Goal: Task Accomplishment & Management: Complete application form

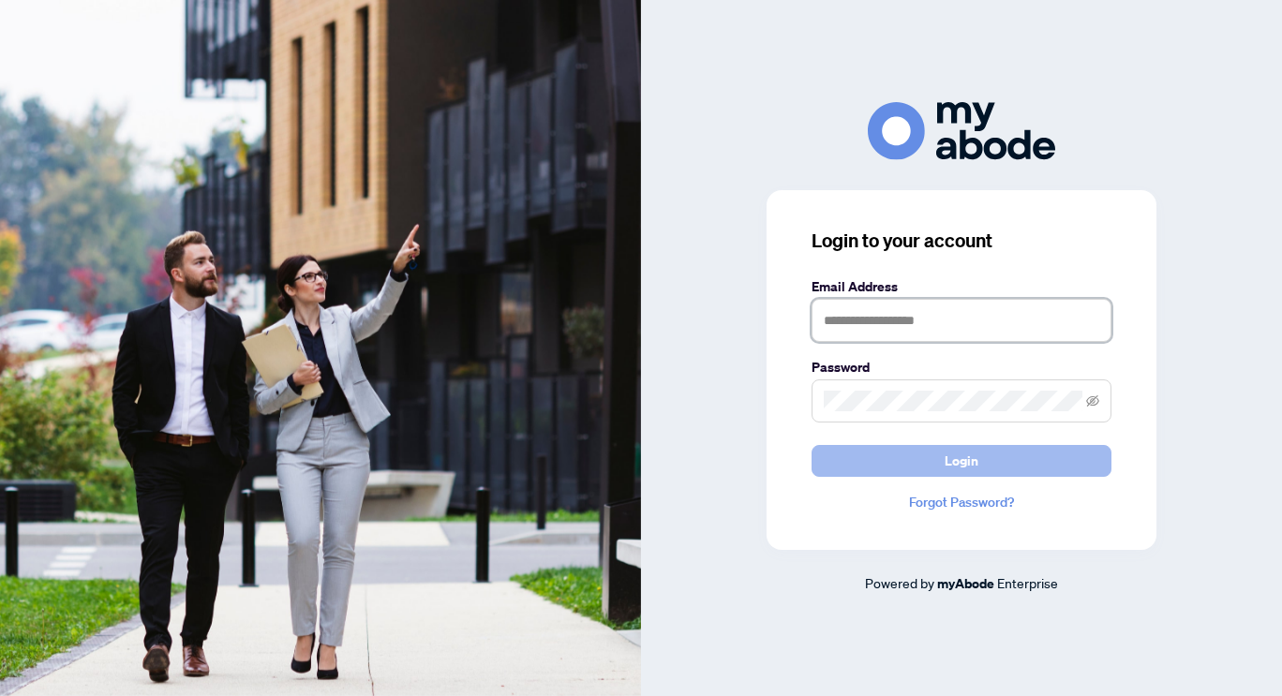
type input "**********"
click at [857, 470] on button "Login" at bounding box center [962, 461] width 300 height 32
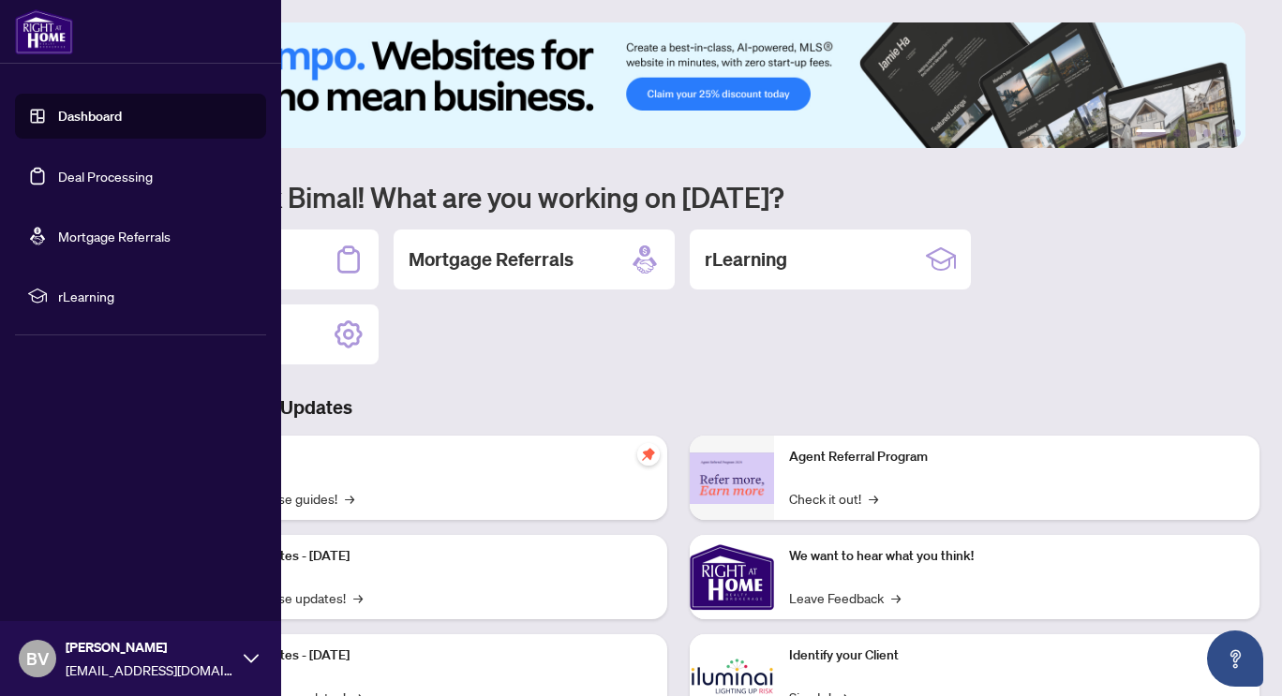
click at [116, 171] on link "Deal Processing" at bounding box center [105, 176] width 95 height 17
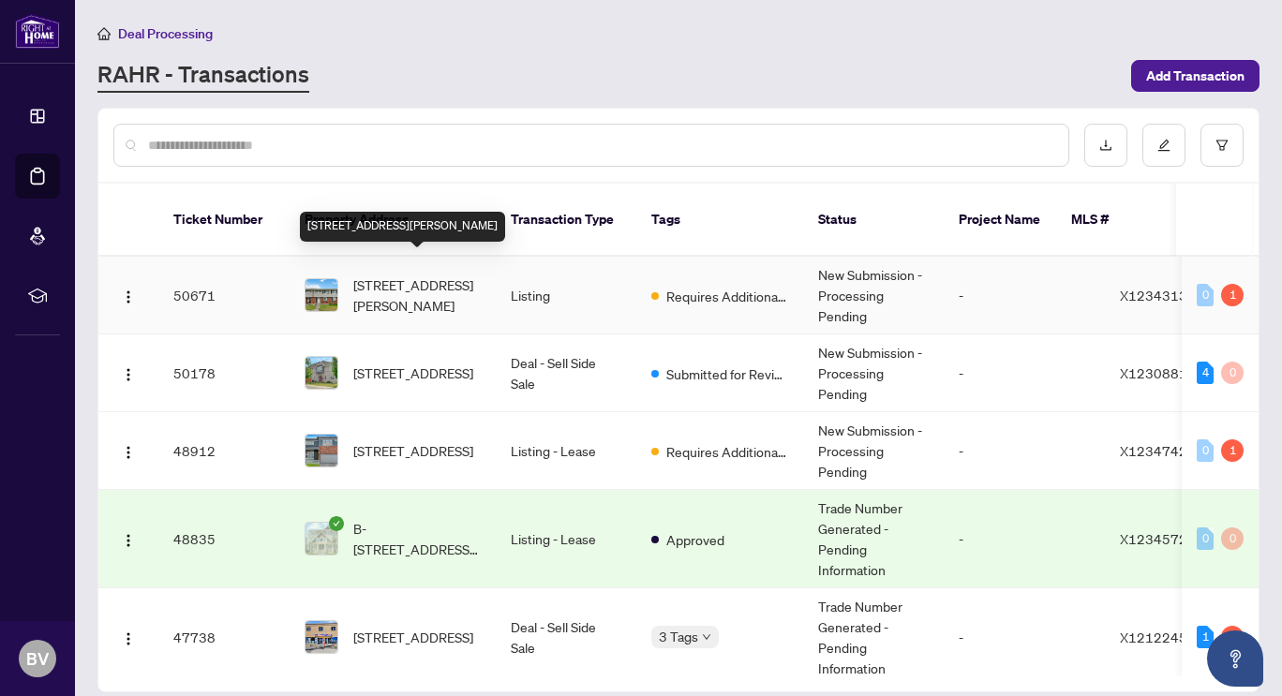
click at [429, 284] on span "[STREET_ADDRESS][PERSON_NAME]" at bounding box center [416, 295] width 127 height 41
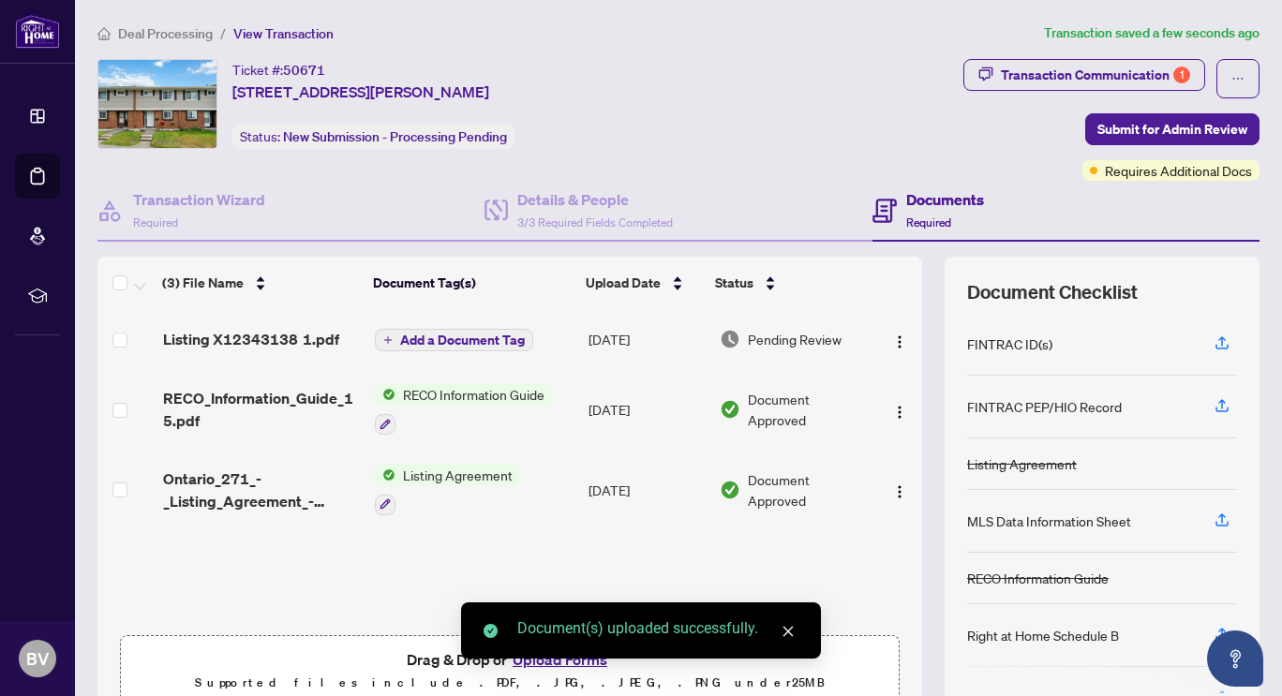
click at [481, 334] on span "Add a Document Tag" at bounding box center [462, 340] width 125 height 13
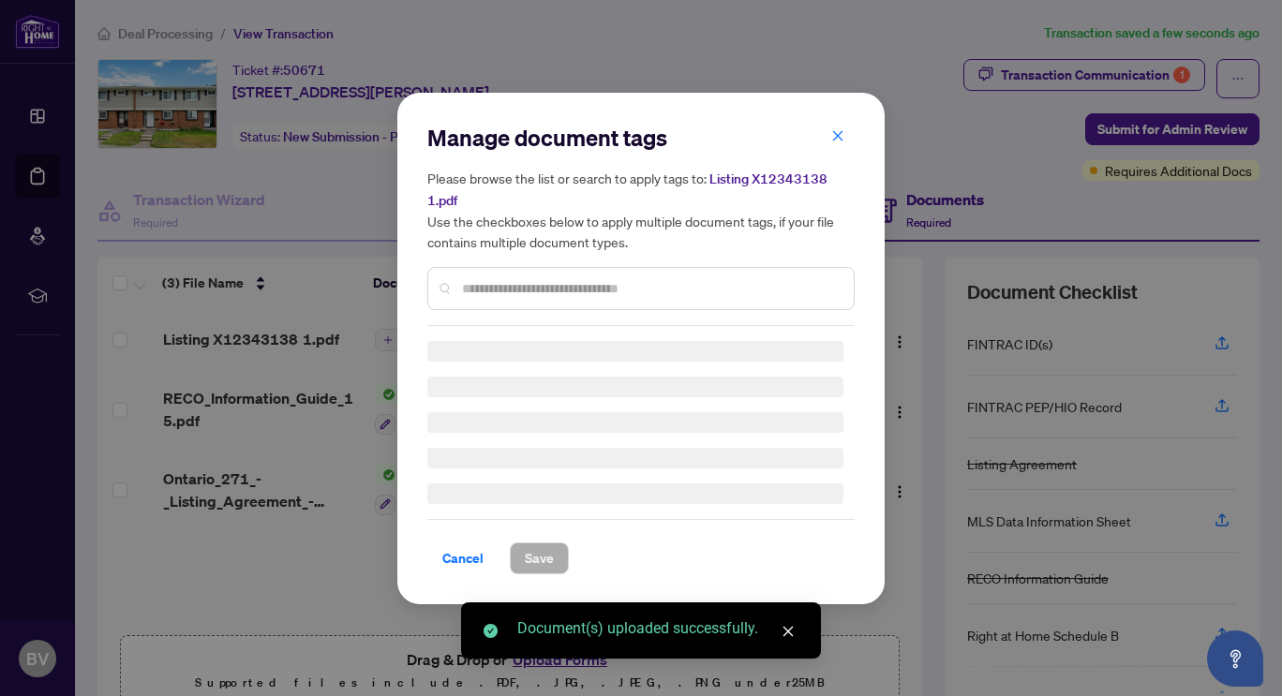
click at [510, 282] on div "Manage document tags Please browse the list or search to apply tags to: Listing…" at bounding box center [640, 224] width 427 height 203
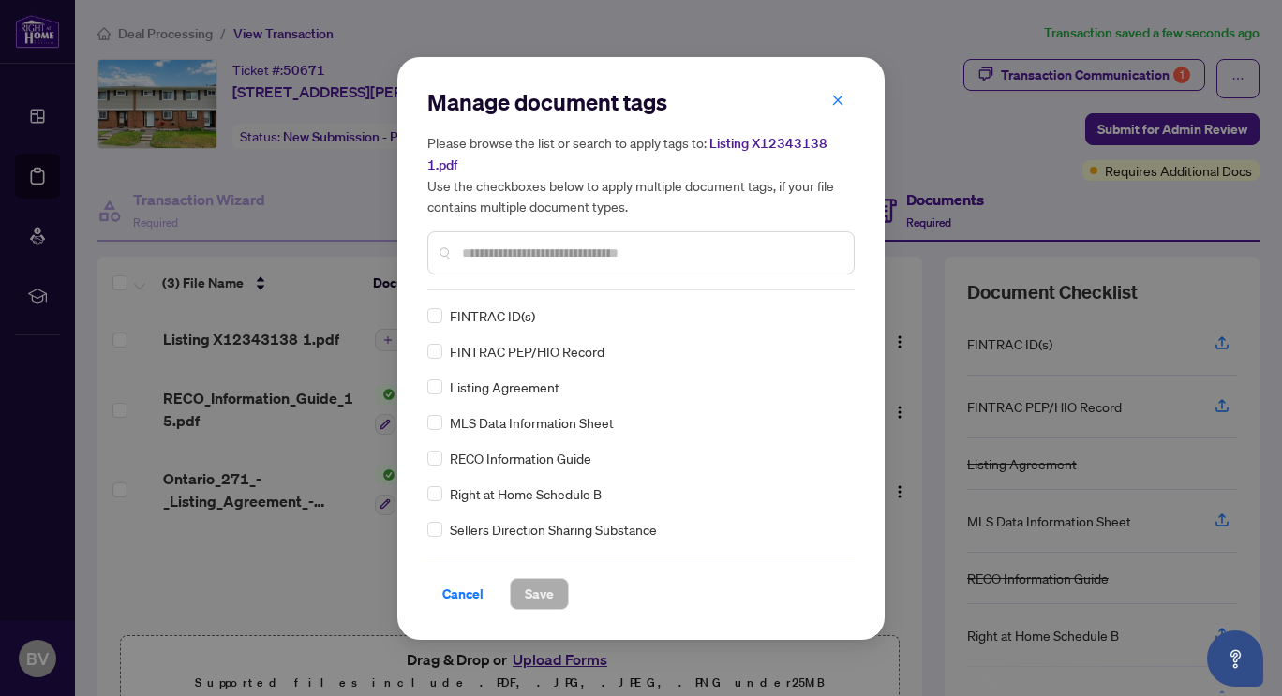
click at [507, 246] on input "text" at bounding box center [650, 253] width 377 height 21
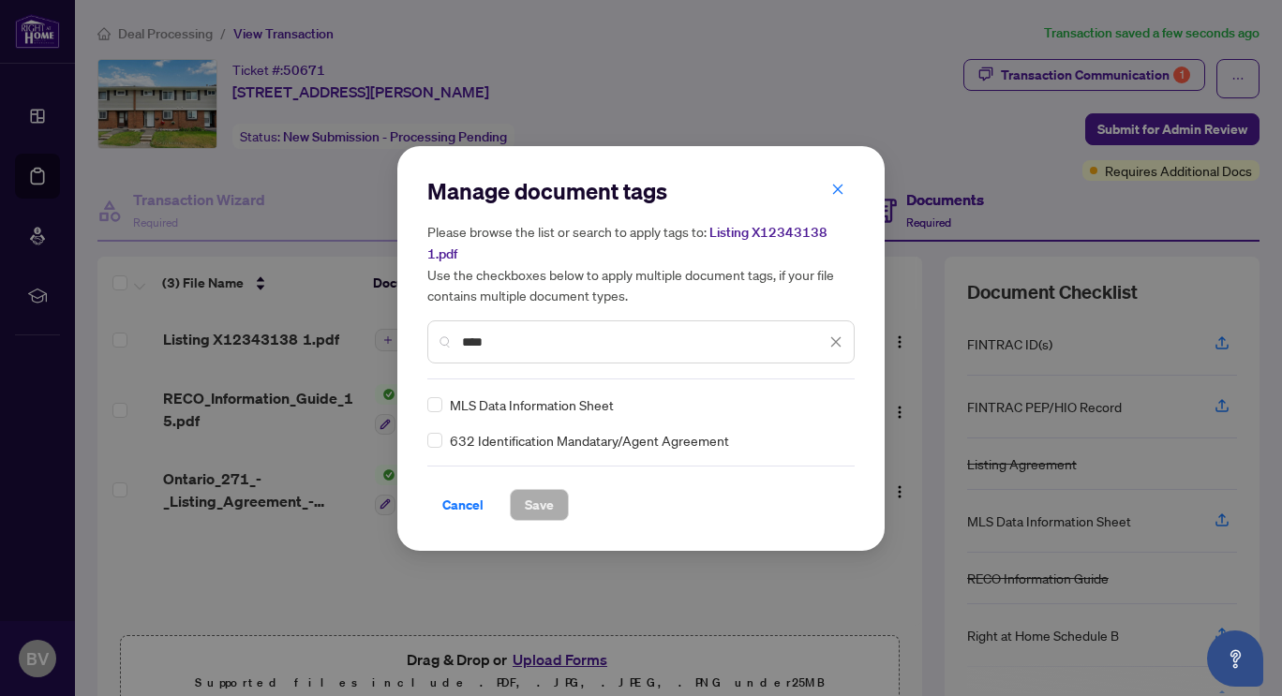
type input "****"
click at [542, 509] on span "Save" at bounding box center [539, 505] width 29 height 30
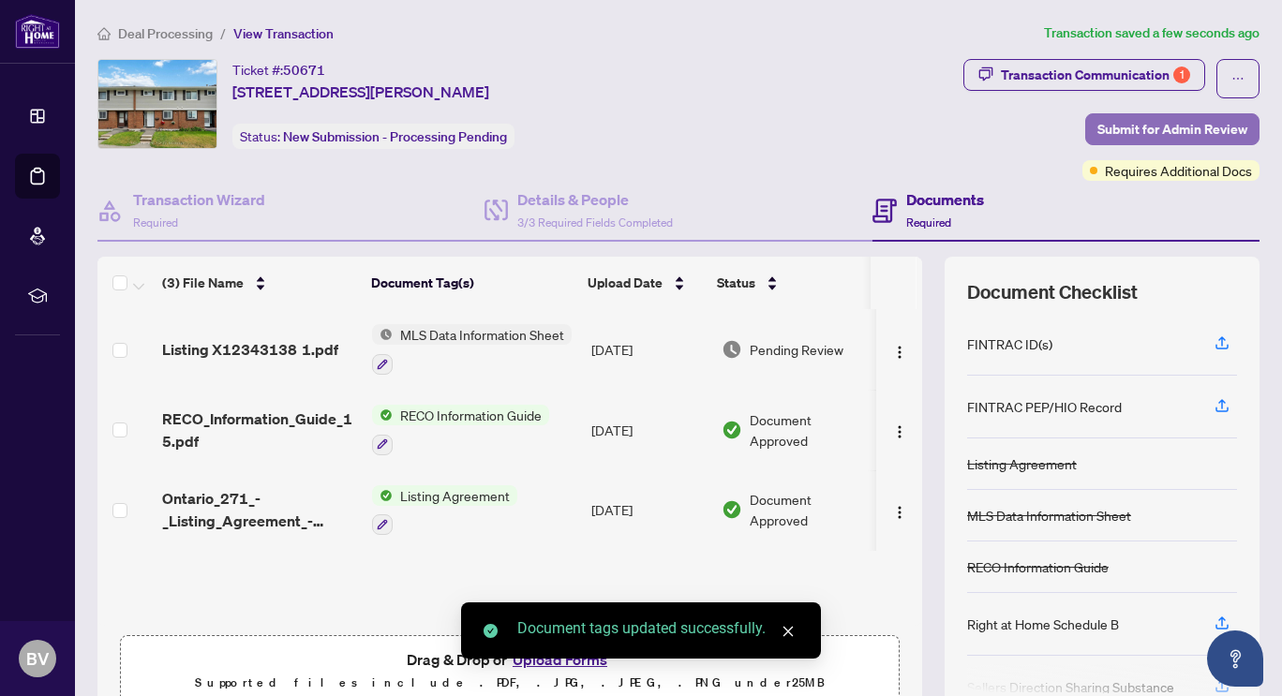
click at [1117, 127] on span "Submit for Admin Review" at bounding box center [1172, 129] width 150 height 30
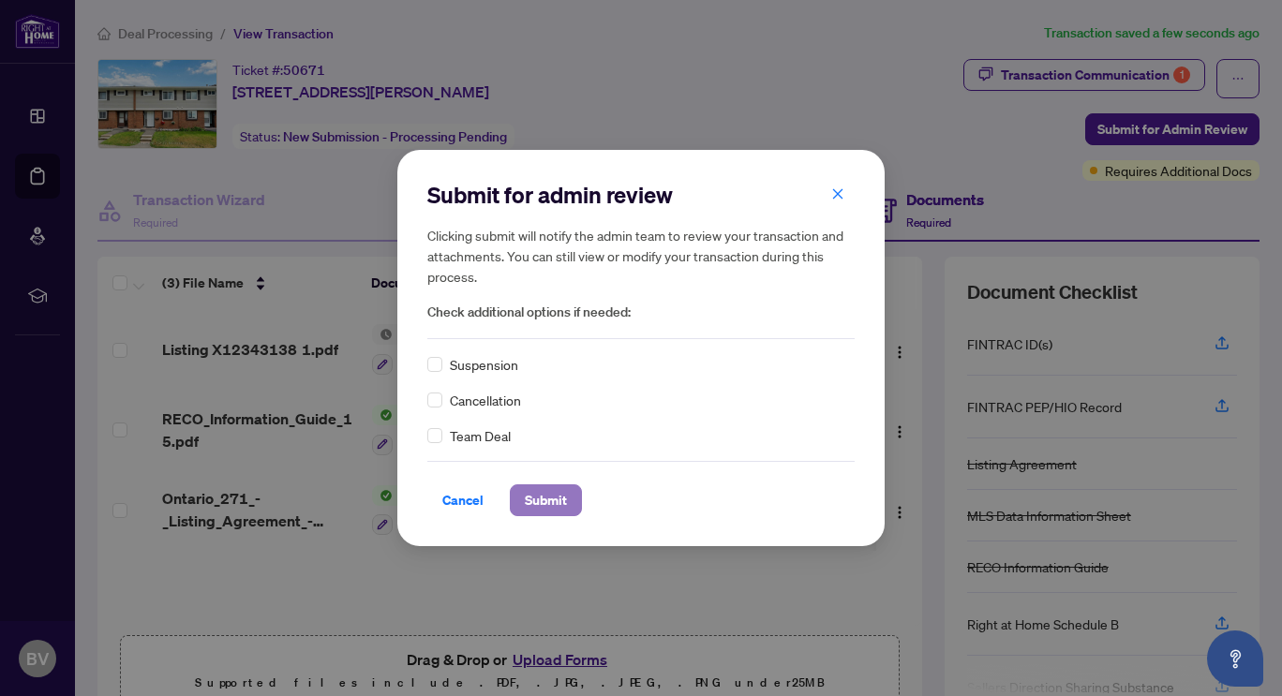
click at [538, 494] on span "Submit" at bounding box center [546, 500] width 42 height 30
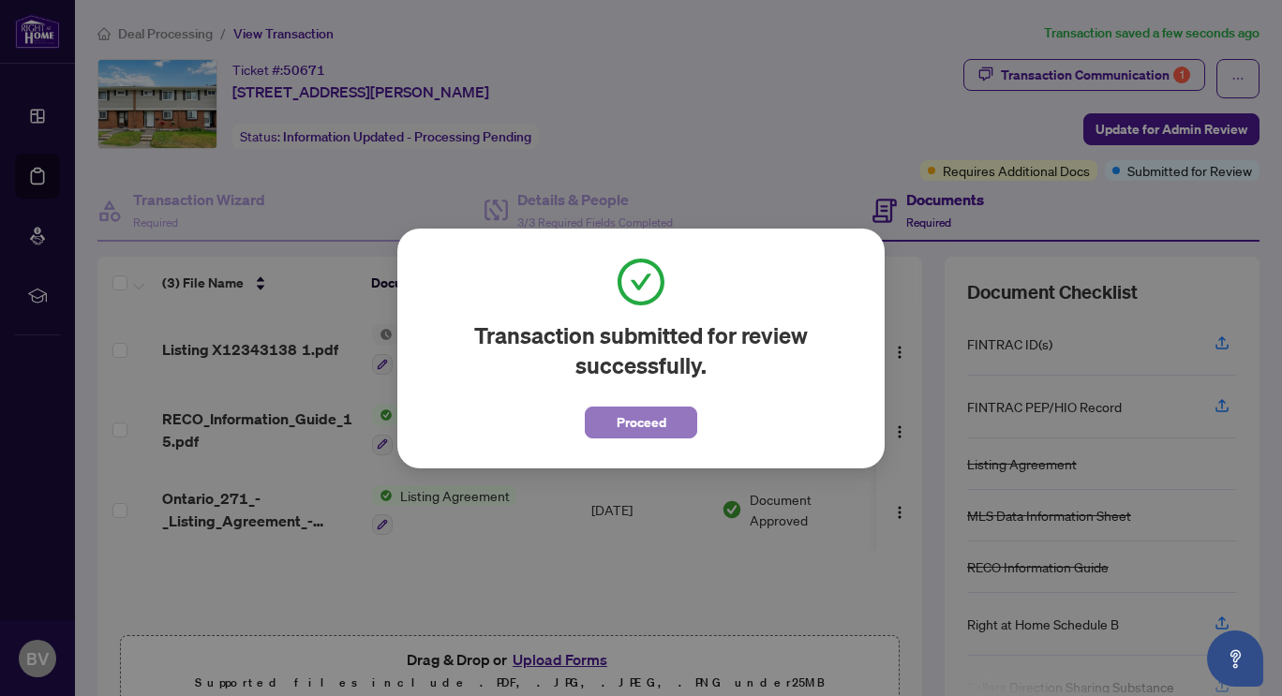
click at [664, 418] on span "Proceed" at bounding box center [642, 423] width 50 height 30
